Goal: Find specific page/section: Find specific page/section

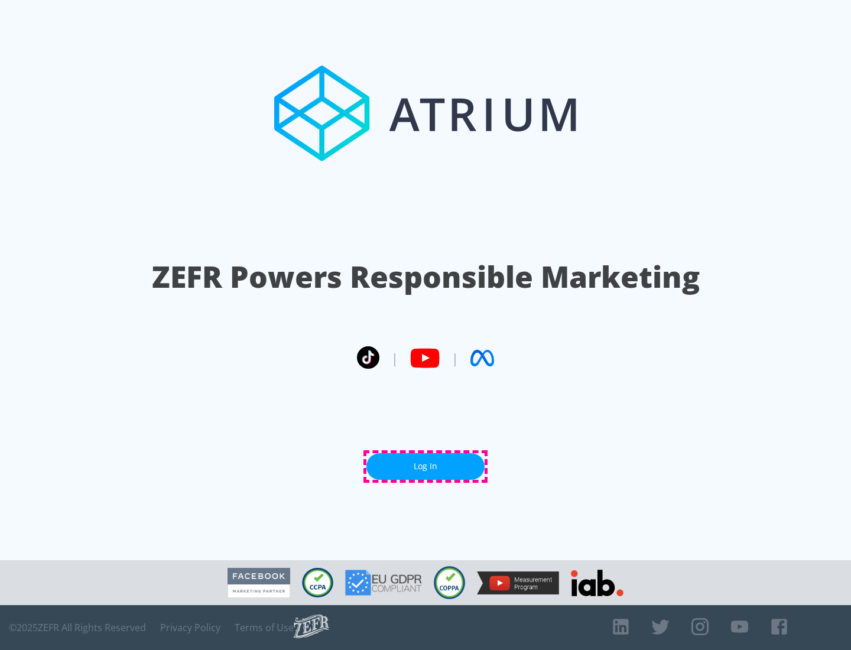
click at [426, 466] on link "Log In" at bounding box center [425, 466] width 118 height 27
